Goal: Information Seeking & Learning: Check status

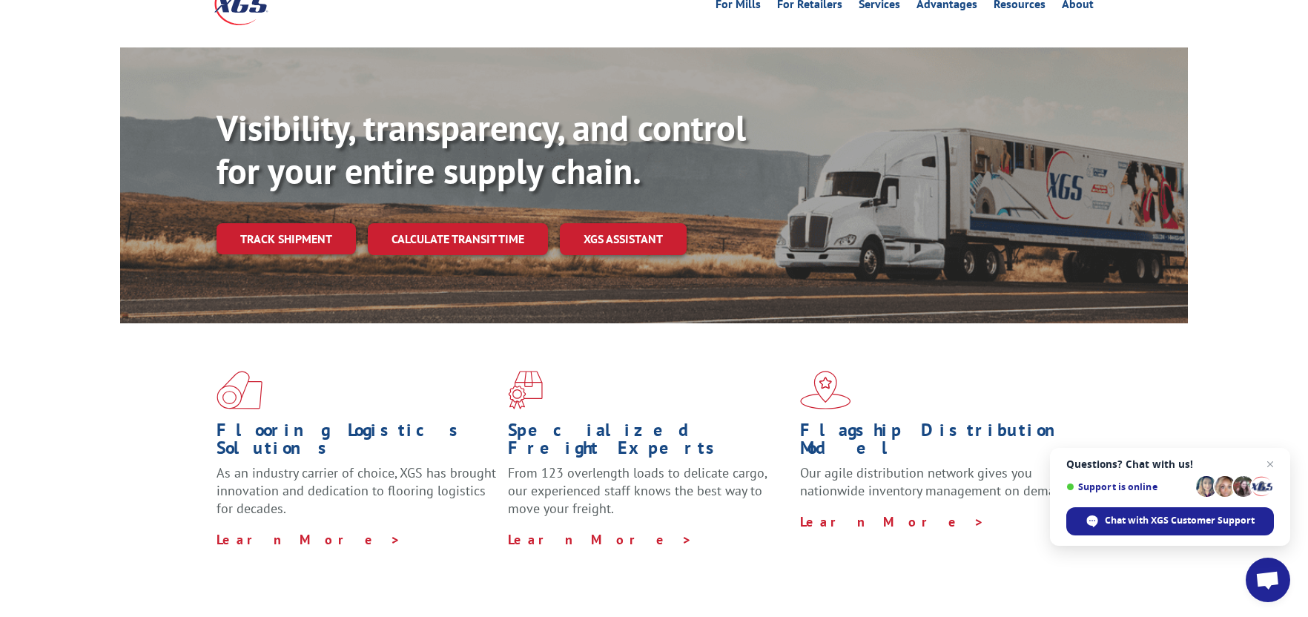
scroll to position [19, 0]
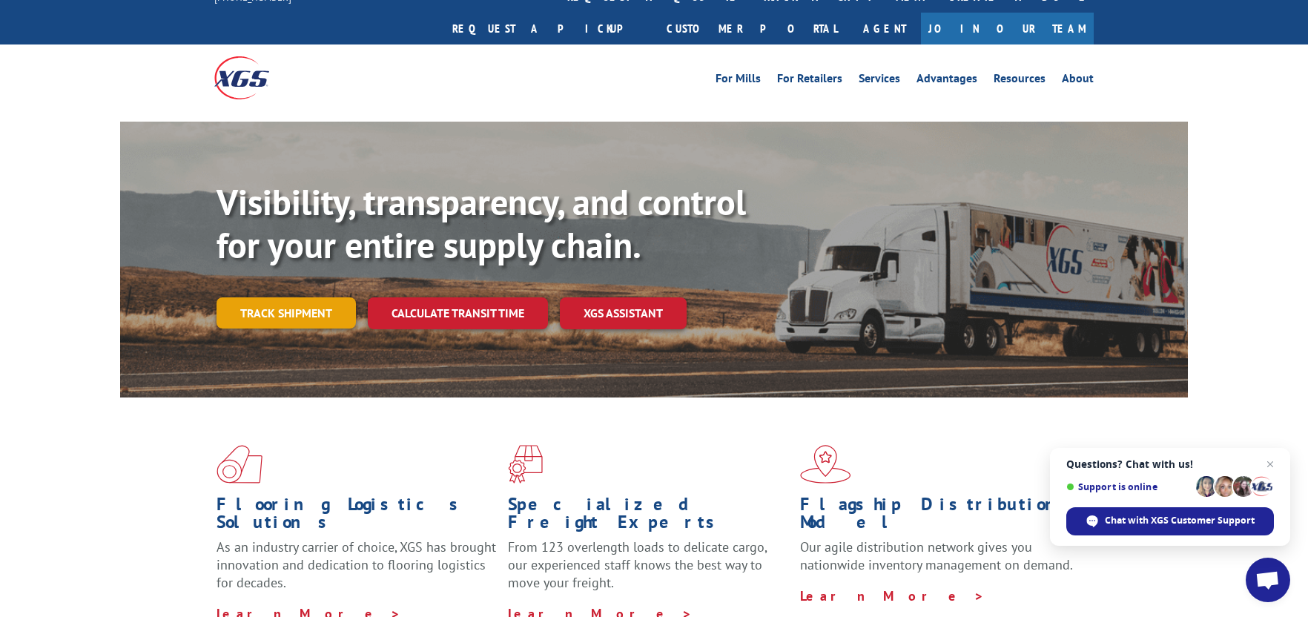
click at [300, 297] on link "Track shipment" at bounding box center [286, 312] width 139 height 31
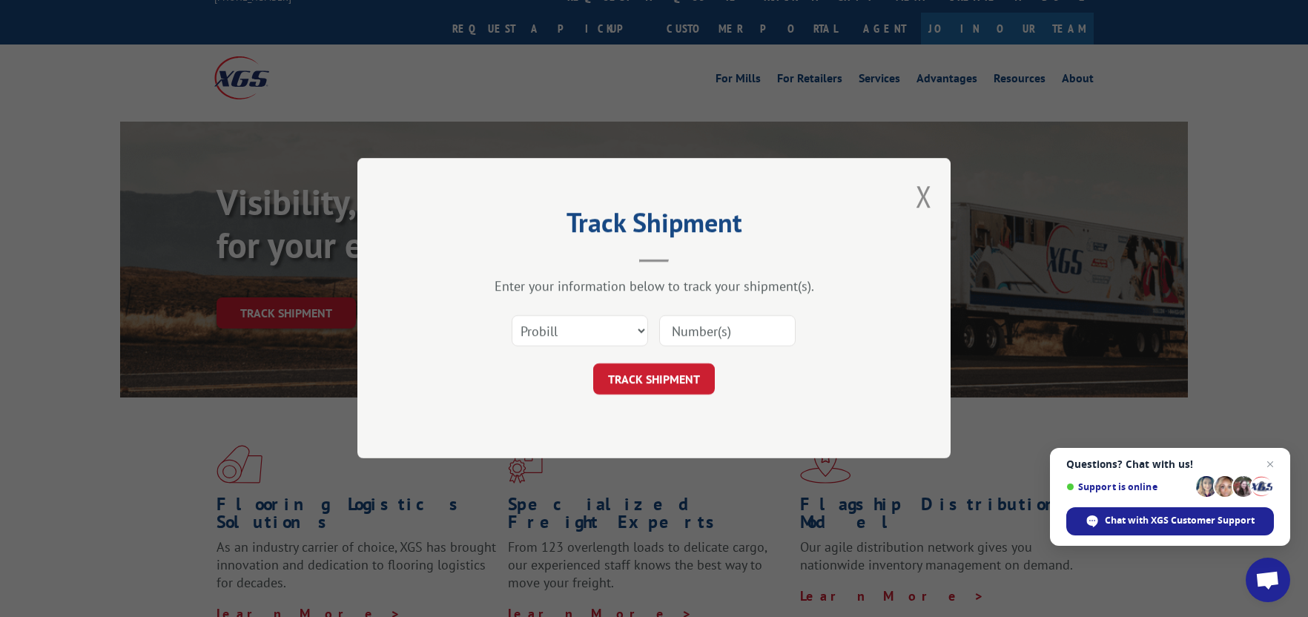
click at [699, 338] on input at bounding box center [727, 331] width 136 height 31
paste input "12813542"
type input "12813542"
click at [661, 382] on button "TRACK SHIPMENT" at bounding box center [654, 379] width 122 height 31
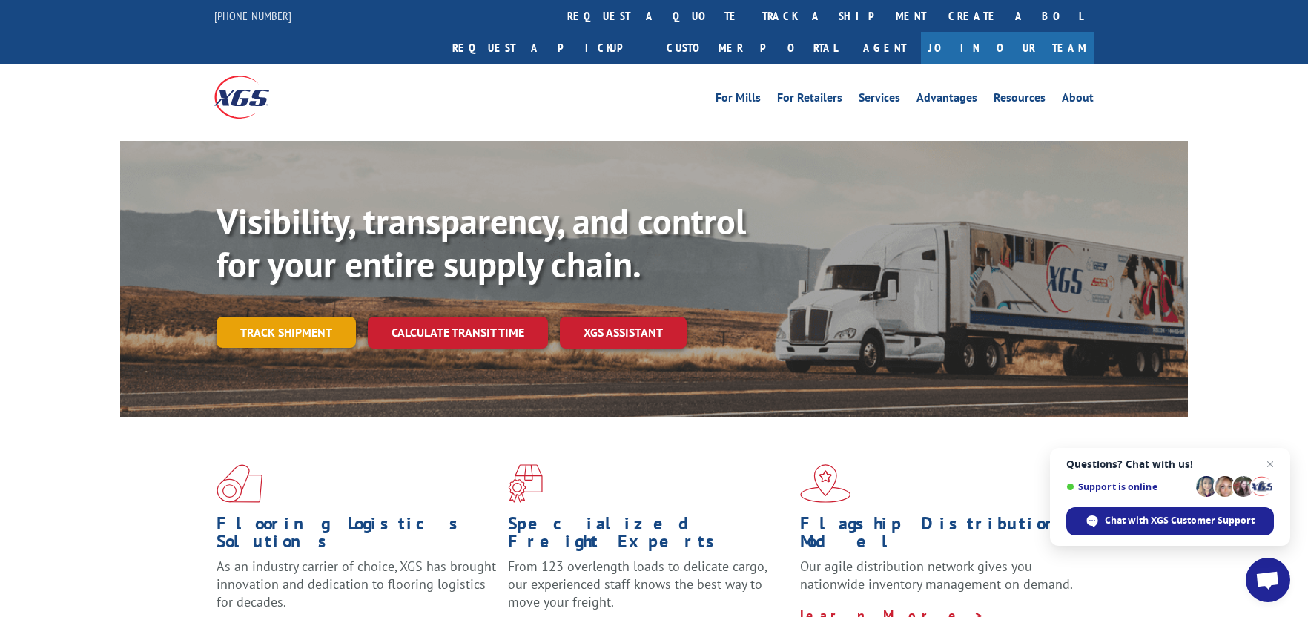
click at [302, 317] on link "Track shipment" at bounding box center [286, 332] width 139 height 31
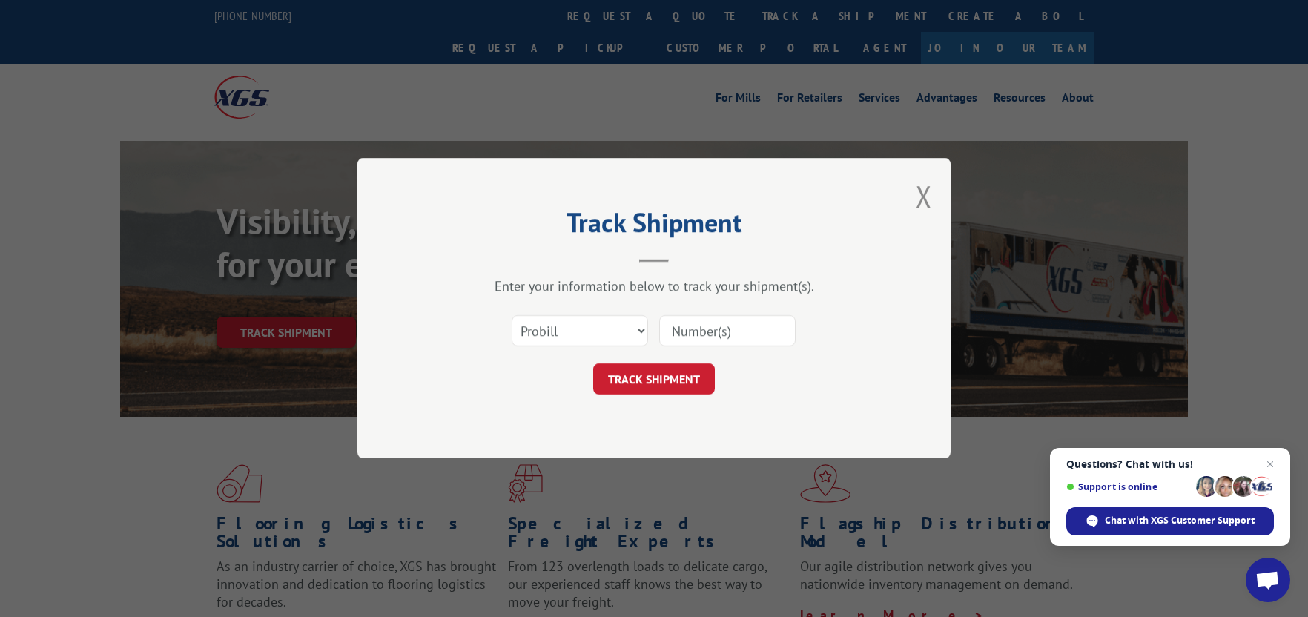
click at [699, 325] on input at bounding box center [727, 331] width 136 height 31
paste input "12813542"
type input "12813542"
click at [641, 330] on select "Select category... Probill BOL PO" at bounding box center [580, 331] width 136 height 31
select select "po"
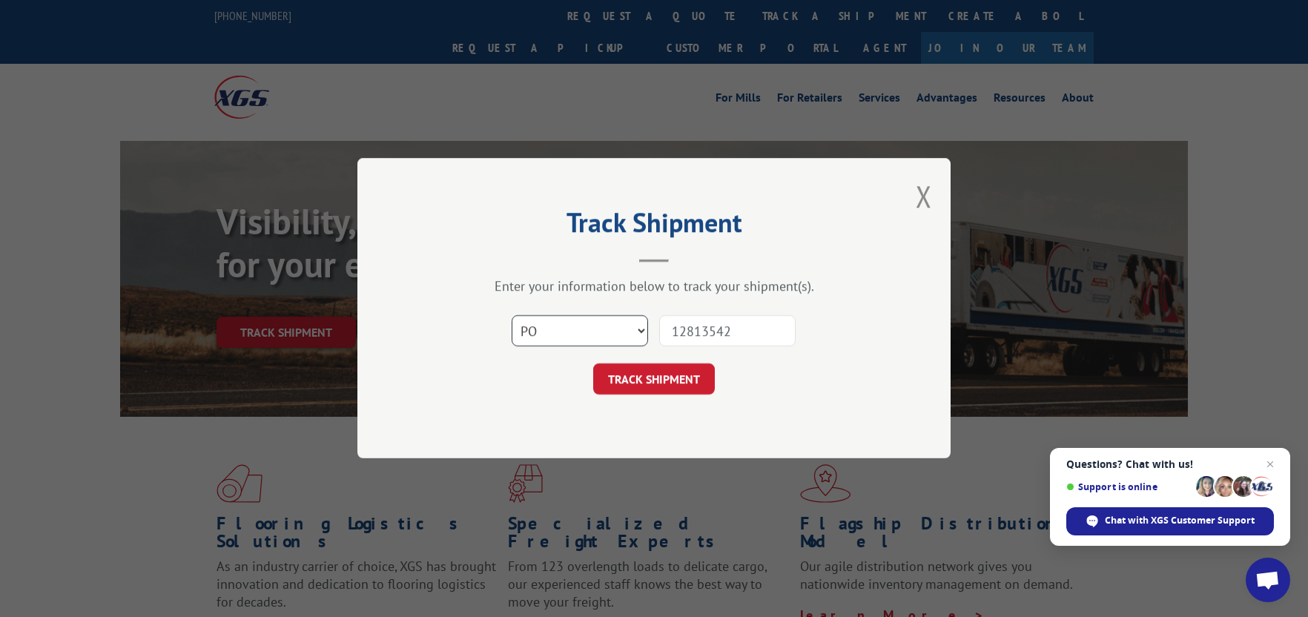
click at [512, 316] on select "Select category... Probill BOL PO" at bounding box center [580, 331] width 136 height 31
click at [642, 383] on button "TRACK SHIPMENT" at bounding box center [654, 379] width 122 height 31
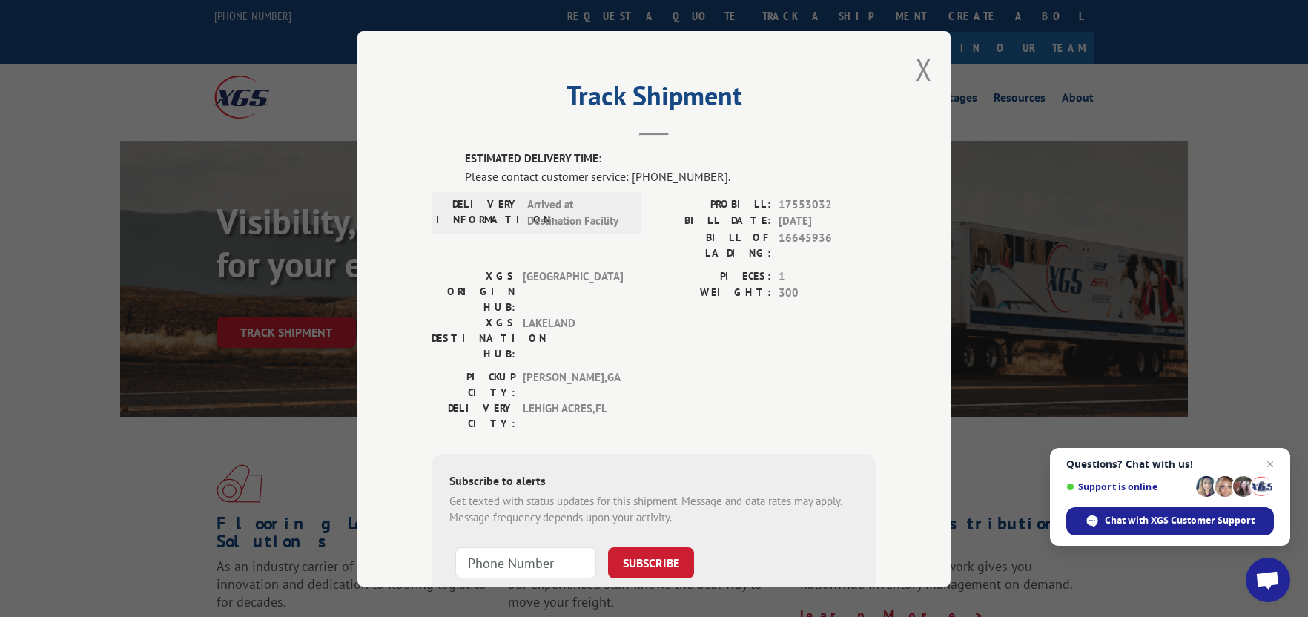
scroll to position [83, 0]
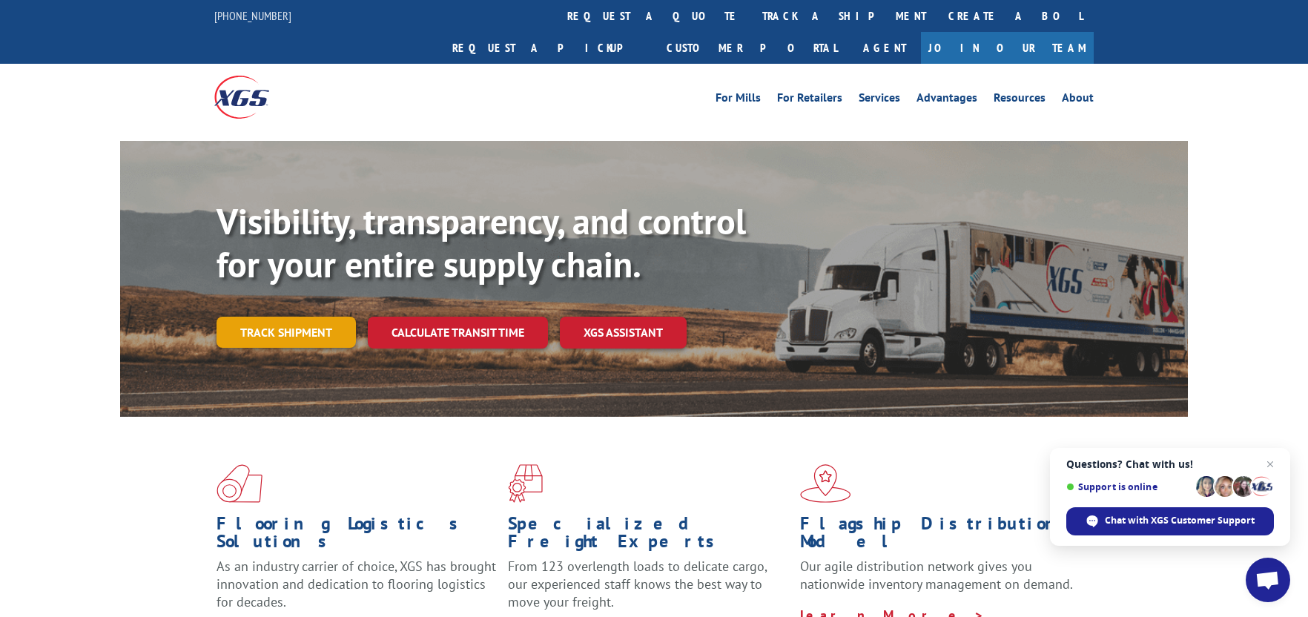
click at [274, 317] on link "Track shipment" at bounding box center [286, 332] width 139 height 31
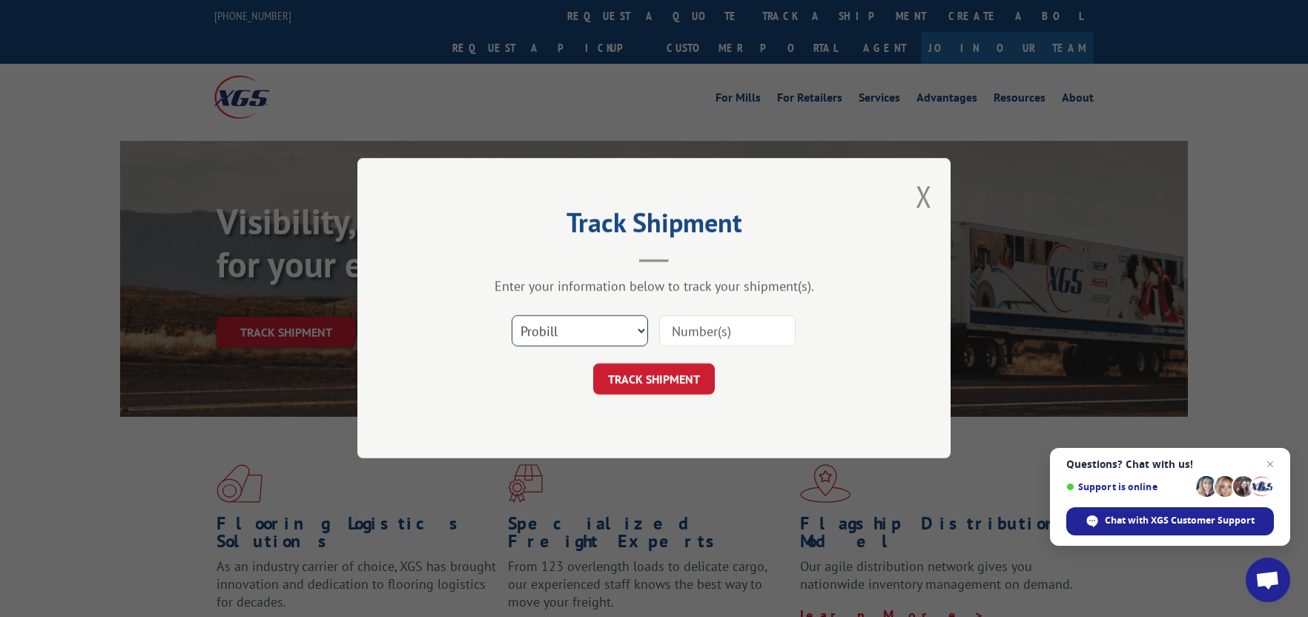
click at [643, 332] on select "Select category... Probill BOL PO" at bounding box center [580, 331] width 136 height 31
select select "po"
click at [512, 316] on select "Select category... Probill BOL PO" at bounding box center [580, 331] width 136 height 31
click at [694, 338] on input at bounding box center [727, 331] width 136 height 31
paste input "12813542"
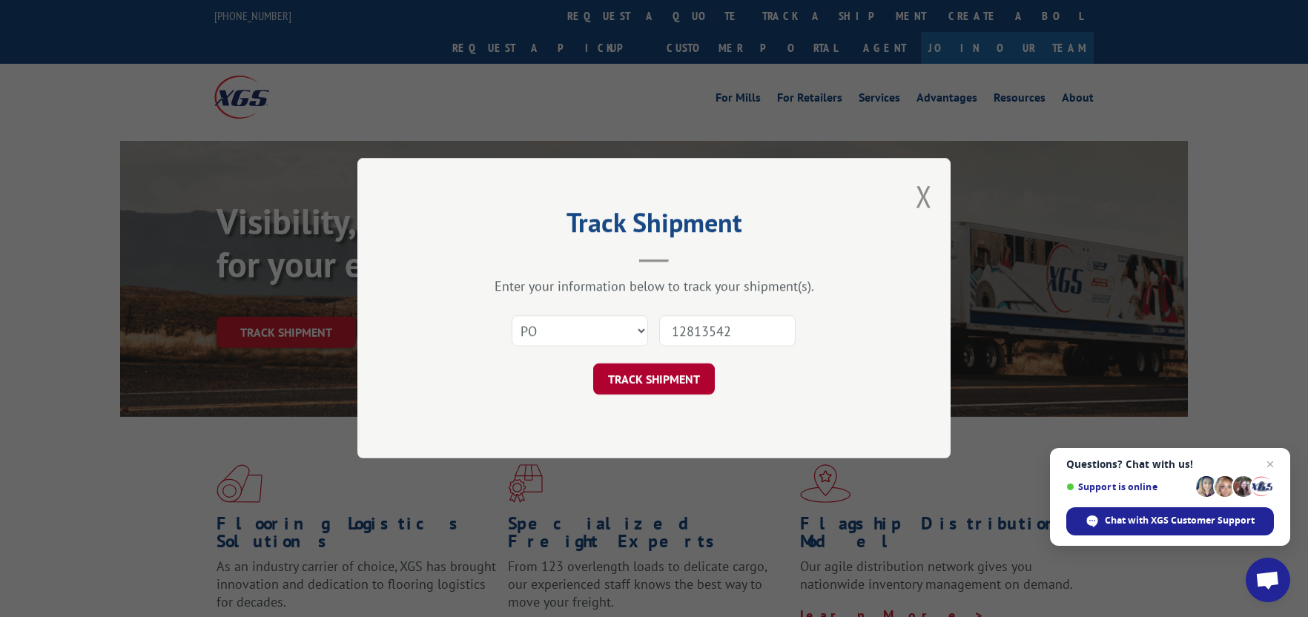
type input "12813542"
click at [645, 383] on button "TRACK SHIPMENT" at bounding box center [654, 379] width 122 height 31
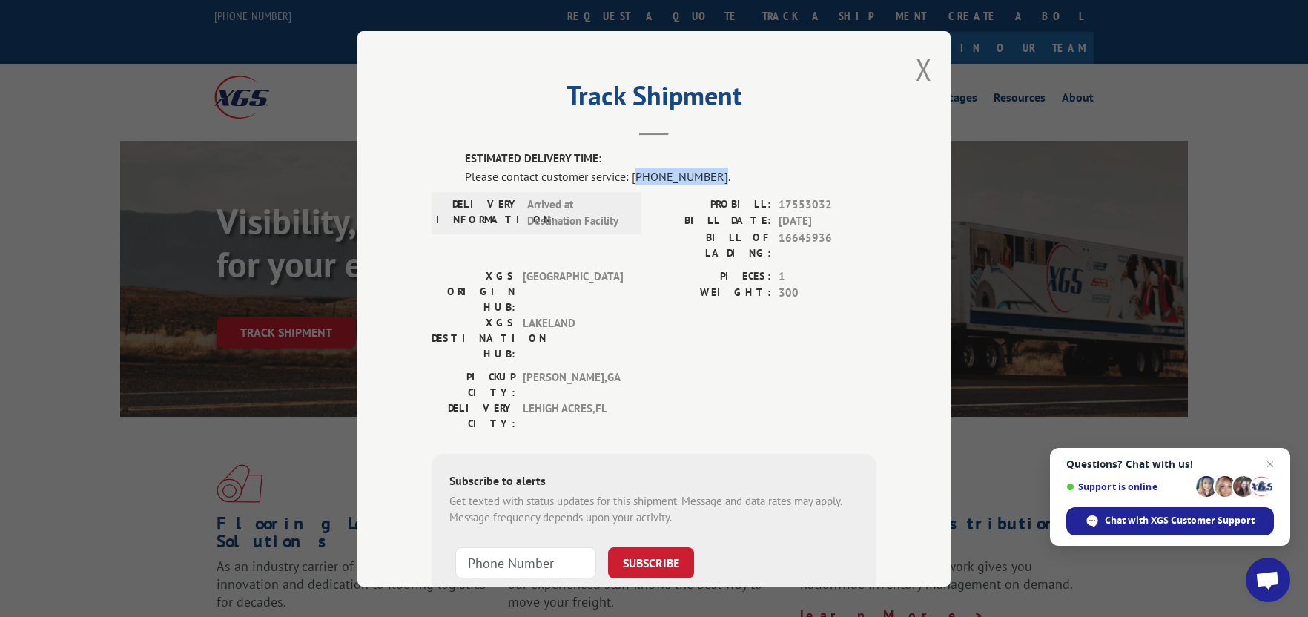
drag, startPoint x: 631, startPoint y: 177, endPoint x: 704, endPoint y: 177, distance: 72.7
click at [704, 177] on div "Please contact customer service: [PHONE_NUMBER]." at bounding box center [671, 176] width 412 height 18
copy div "844) 947-7447"
